Goal: Transaction & Acquisition: Purchase product/service

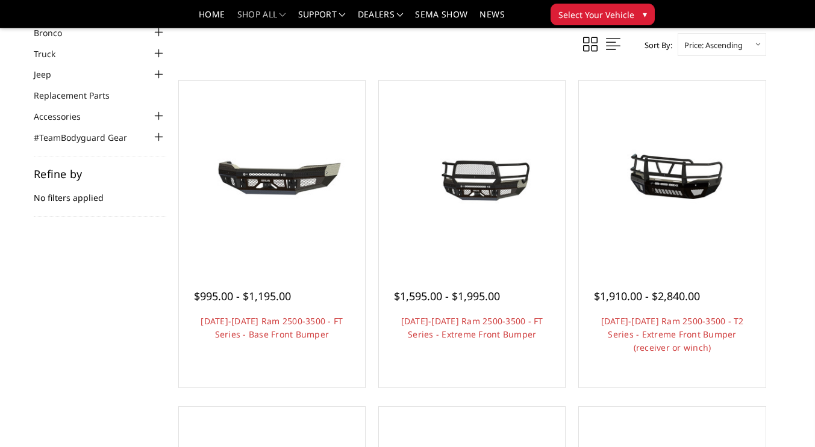
scroll to position [71, 0]
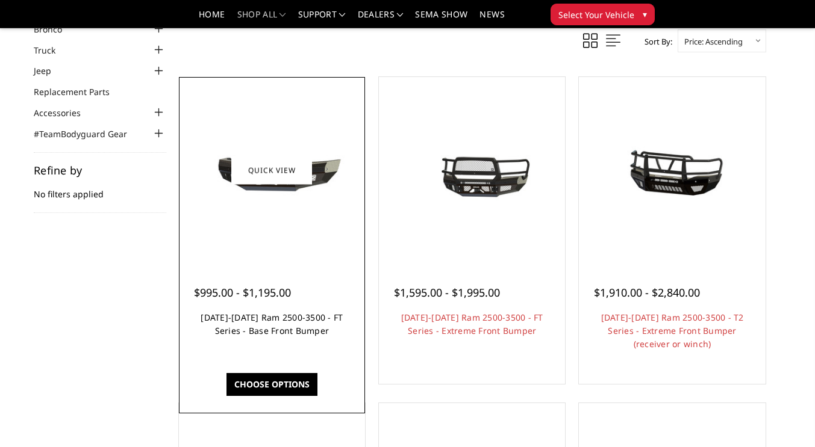
click at [262, 313] on link "[DATE]-[DATE] Ram 2500-3500 - FT Series - Base Front Bumper" at bounding box center [271, 324] width 142 height 25
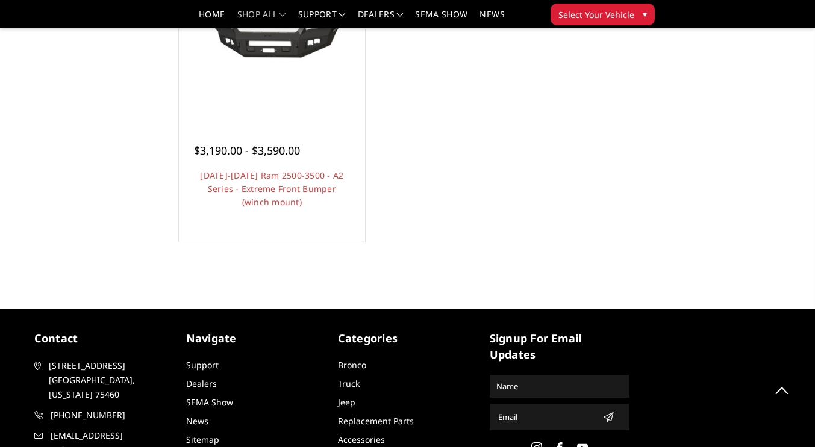
scroll to position [1195, 0]
